Goal: Task Accomplishment & Management: Manage account settings

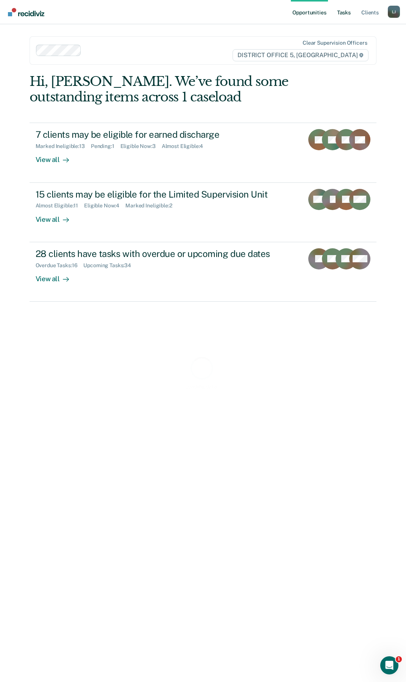
click at [348, 13] on link "Tasks" at bounding box center [343, 12] width 17 height 24
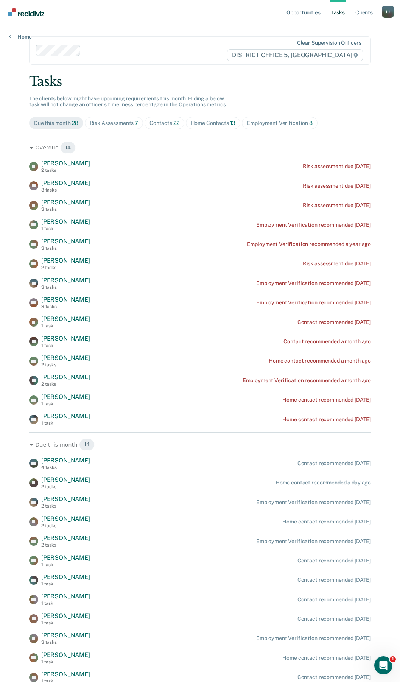
click at [111, 125] on div "Risk Assessments 7" at bounding box center [114, 123] width 49 height 6
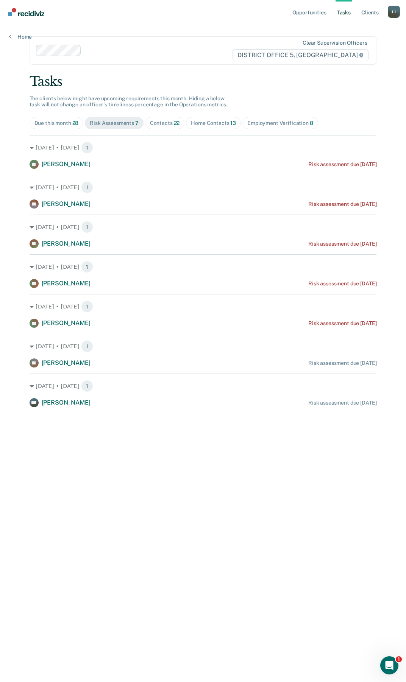
click at [64, 124] on div "Due this month 28" at bounding box center [56, 123] width 44 height 6
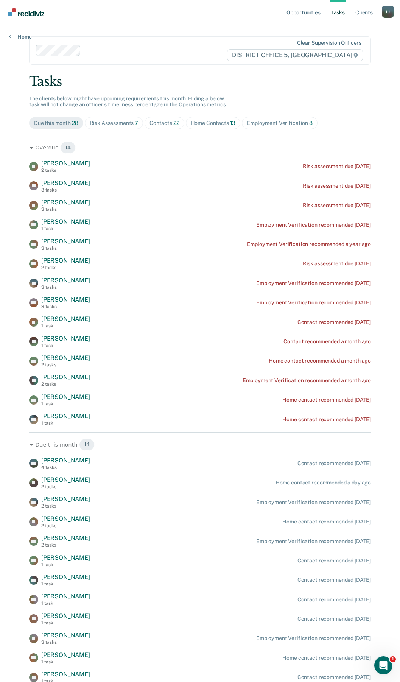
click at [111, 126] on span "Risk Assessments 7" at bounding box center [114, 123] width 59 height 12
